Goal: Information Seeking & Learning: Learn about a topic

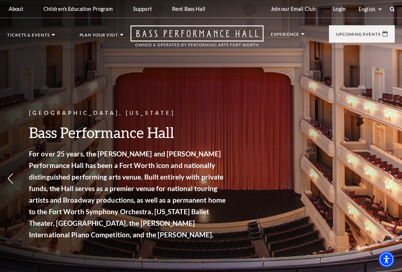
click at [273, 120] on link "Season Ticket Benefits" at bounding box center [257, 120] width 80 height 10
click at [54, 35] on ul "Tickets & Events Now On Sale Broadway At The Bass presented by PNC Bank Irwin S…" at bounding box center [65, 43] width 116 height 21
click at [50, 160] on li "Calendar" at bounding box center [49, 164] width 72 height 9
click at [44, 161] on link "Calendar" at bounding box center [28, 164] width 31 height 6
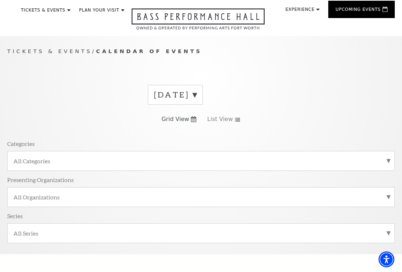
scroll to position [34, 0]
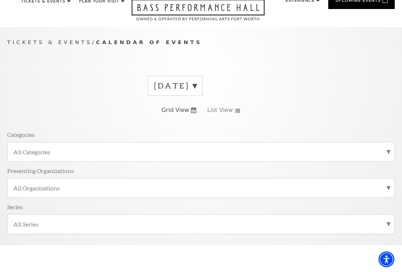
click at [387, 154] on label "All Categories" at bounding box center [200, 152] width 375 height 8
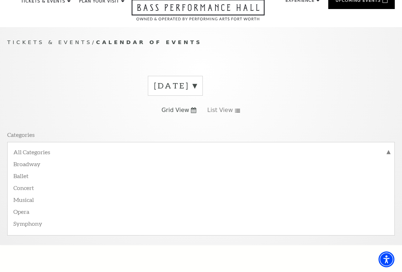
click at [54, 152] on label "All Categories" at bounding box center [200, 152] width 375 height 9
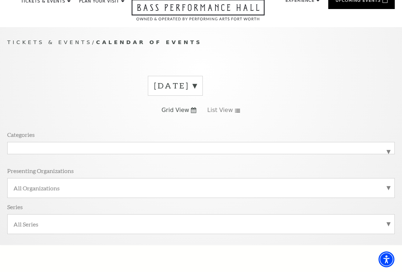
click at [392, 186] on div "All Organizations" at bounding box center [200, 188] width 387 height 20
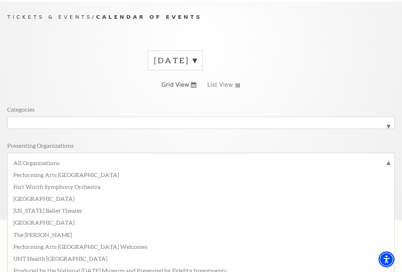
scroll to position [60, 0]
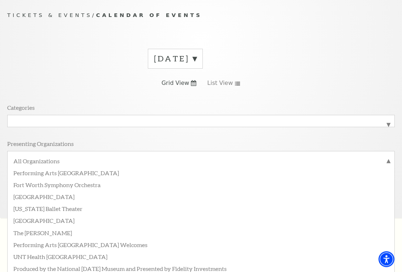
click at [58, 160] on label "All Organizations" at bounding box center [200, 161] width 375 height 9
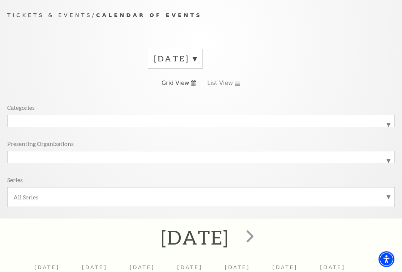
scroll to position [61, 0]
click at [388, 196] on label "All Series" at bounding box center [200, 197] width 375 height 8
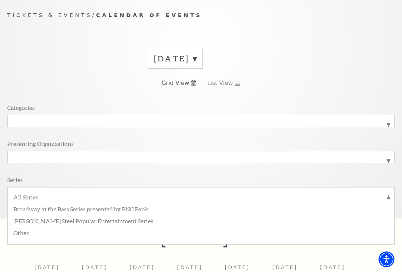
click at [386, 199] on label "All Series" at bounding box center [200, 197] width 375 height 9
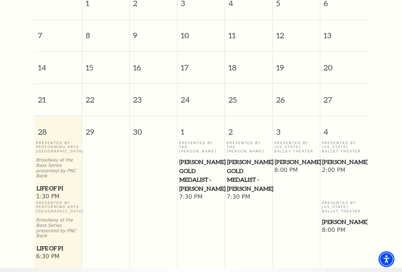
scroll to position [347, 0]
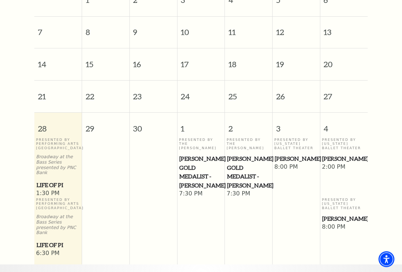
click at [65, 178] on div "Presented By Performing Arts [GEOGRAPHIC_DATA] Broadway at the Bass Series pres…" at bounding box center [58, 164] width 44 height 52
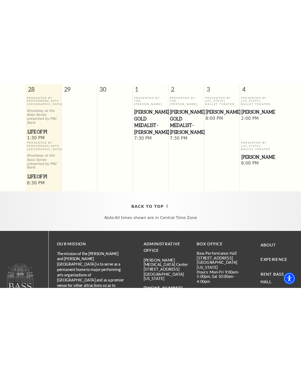
scroll to position [427, 0]
